Goal: Information Seeking & Learning: Learn about a topic

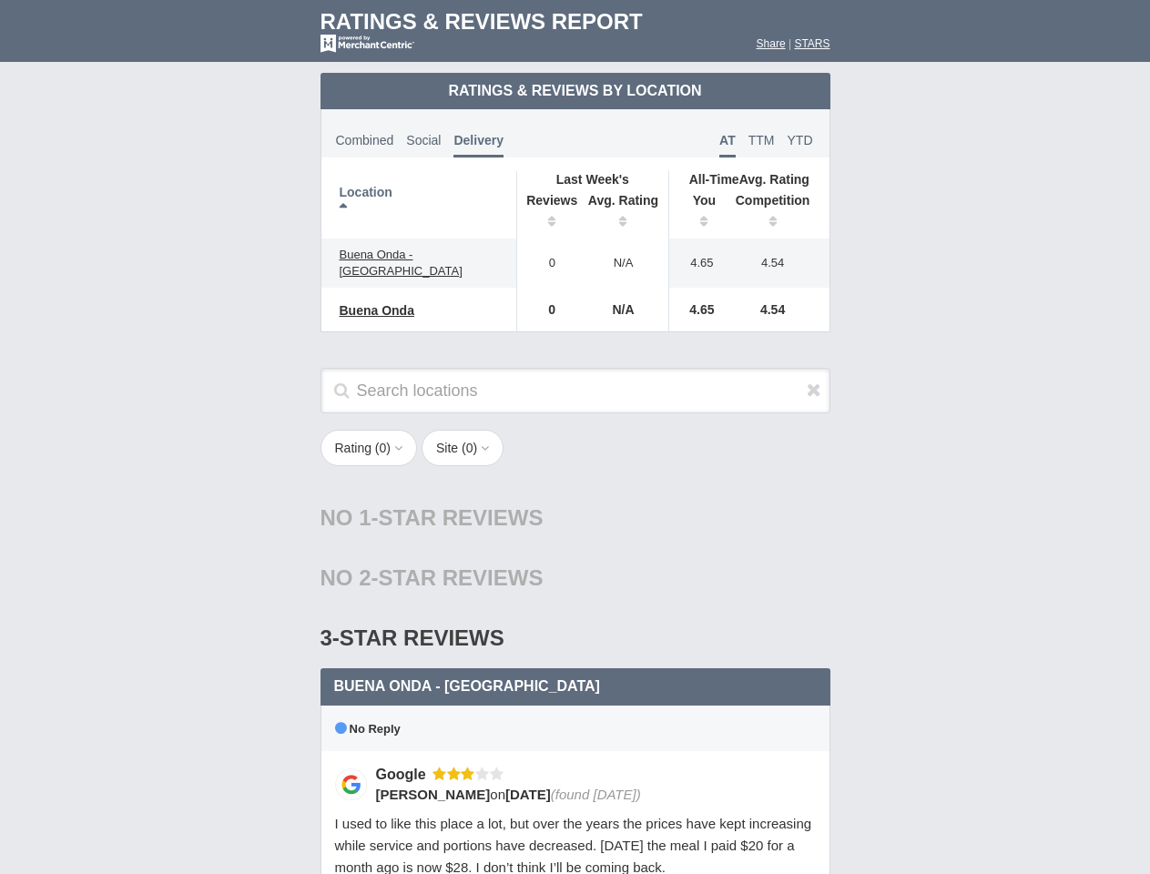
scroll to position [883, 0]
click at [575, 437] on div "Rating ( 0 ) 1 2 3 4 5 Site ( 0 ) Group Social Site Google 1" at bounding box center [575, 458] width 546 height 56
click at [419, 205] on th "Location" at bounding box center [420, 204] width 196 height 67
click at [547, 213] on th "Reviews" at bounding box center [547, 213] width 62 height 51
click at [624, 213] on th "Avg. Rating" at bounding box center [623, 213] width 91 height 51
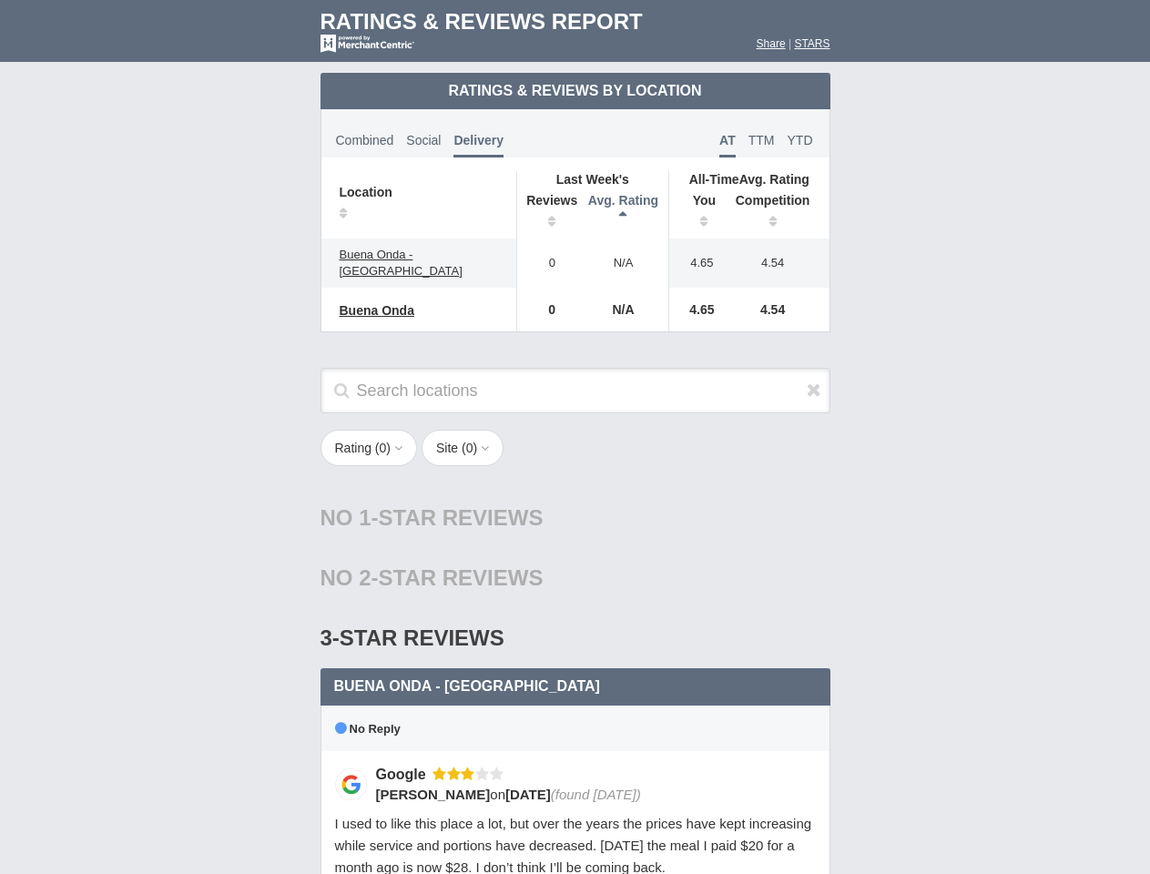
click at [698, 213] on th "You" at bounding box center [697, 213] width 56 height 51
click at [778, 213] on th "Competition" at bounding box center [778, 213] width 104 height 51
click at [576, 608] on div "3-Star Reviews 3 star" at bounding box center [576, 638] width 510 height 60
click at [814, 381] on icon at bounding box center [814, 390] width 15 height 18
click at [371, 434] on button "Rating ( 0 )" at bounding box center [369, 448] width 97 height 36
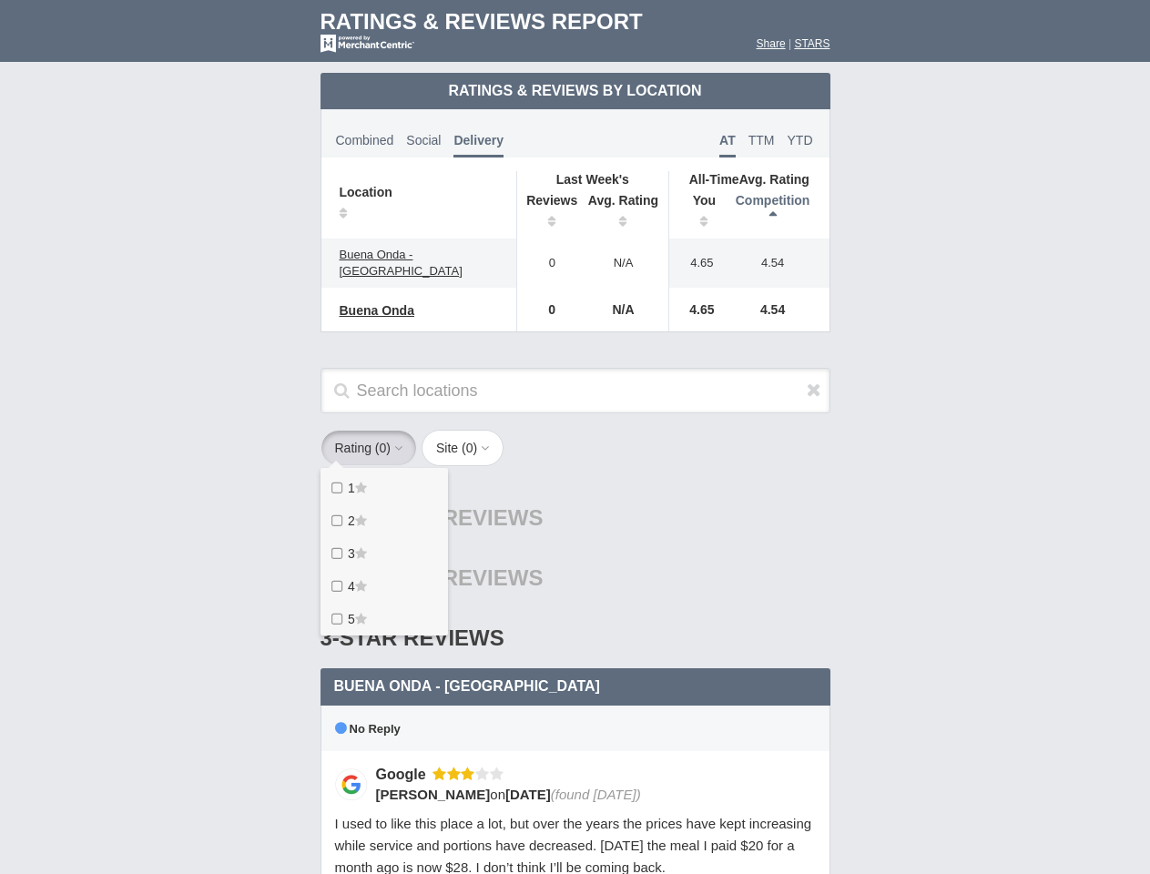
click at [468, 434] on button "Site ( 0 )" at bounding box center [463, 448] width 82 height 36
